Goal: Transaction & Acquisition: Purchase product/service

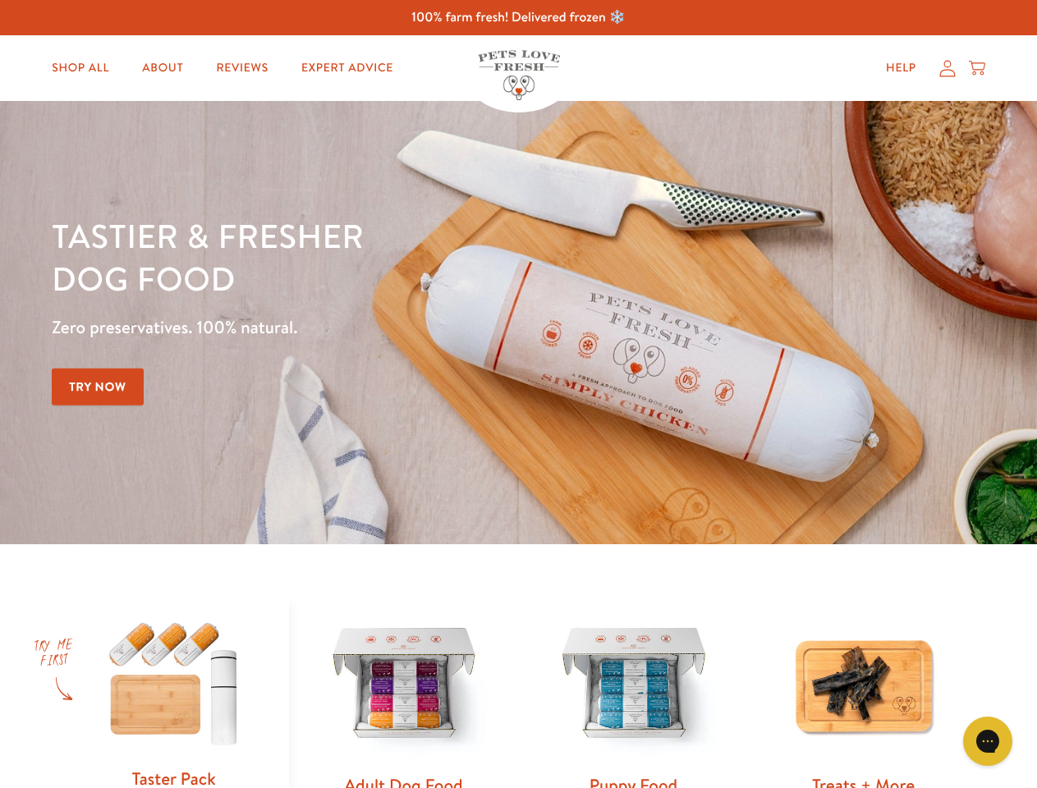
click at [518, 394] on div "Tastier & fresher dog food Zero preservatives. 100% natural. Try Now" at bounding box center [363, 322] width 622 height 217
click at [988, 741] on icon "Gorgias live chat" at bounding box center [988, 741] width 16 height 16
